Goal: Task Accomplishment & Management: Use online tool/utility

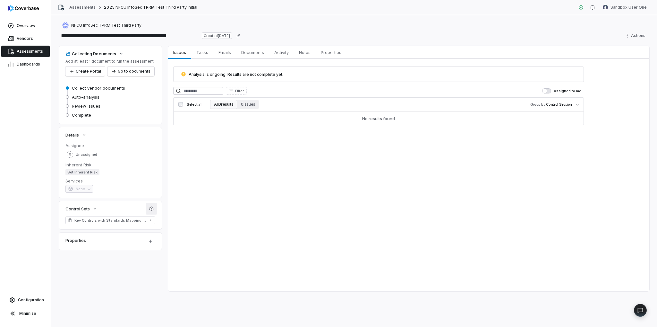
click at [154, 206] on icon "button" at bounding box center [151, 208] width 5 height 5
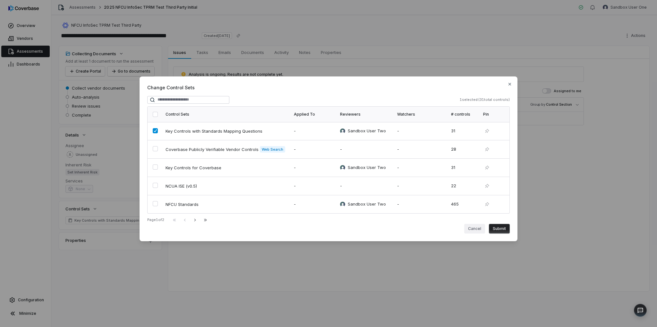
click at [477, 228] on button "Cancel" at bounding box center [474, 229] width 21 height 10
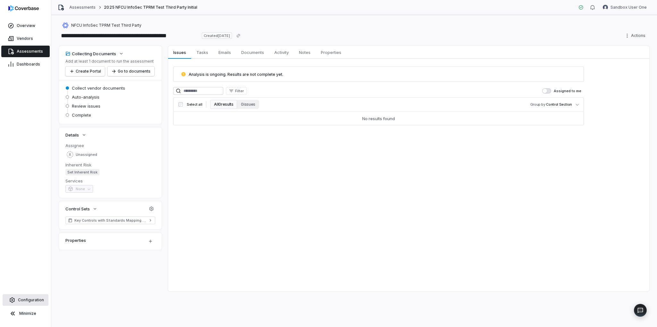
click at [22, 296] on link "Configuration" at bounding box center [26, 300] width 46 height 12
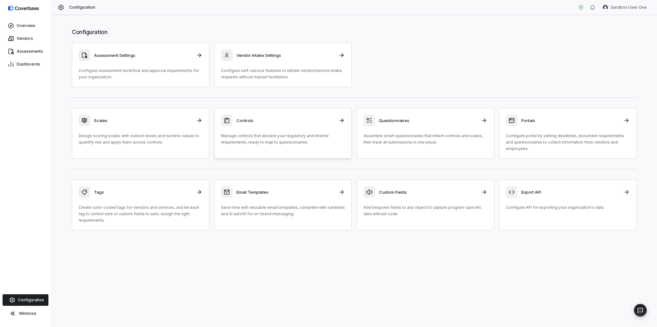
click at [292, 138] on p "Manage controls that declare your regulatory and internal requirements, ready t…" at bounding box center [283, 138] width 124 height 13
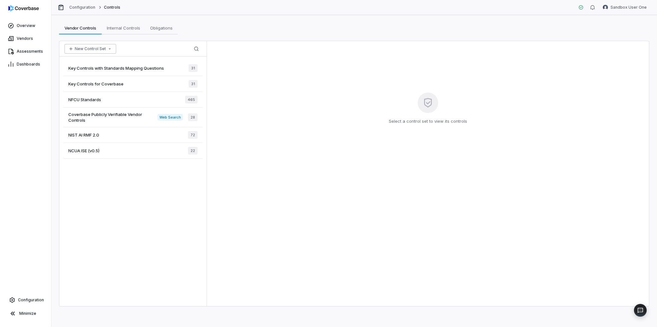
click at [105, 46] on button "New Control Set" at bounding box center [90, 49] width 52 height 10
